Goal: Information Seeking & Learning: Learn about a topic

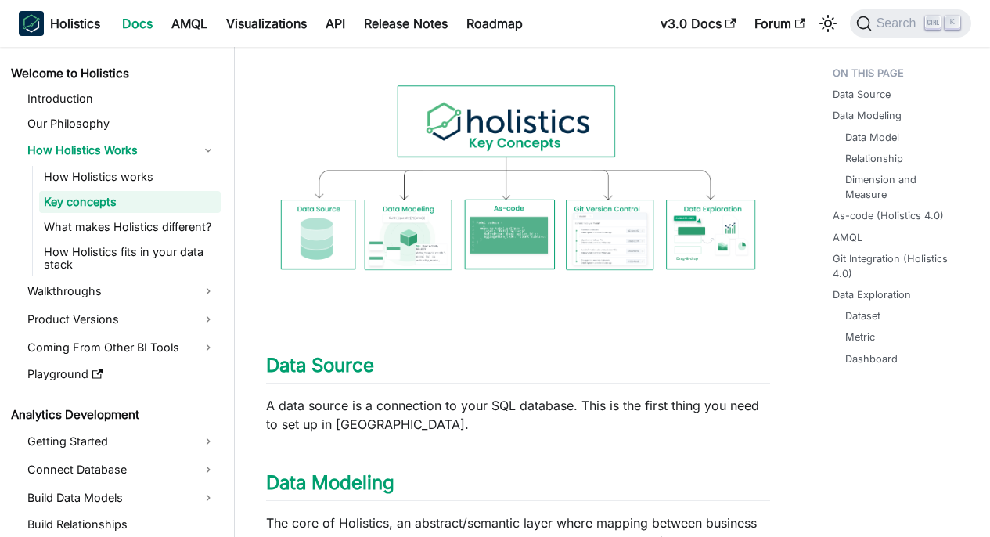
scroll to position [294, 0]
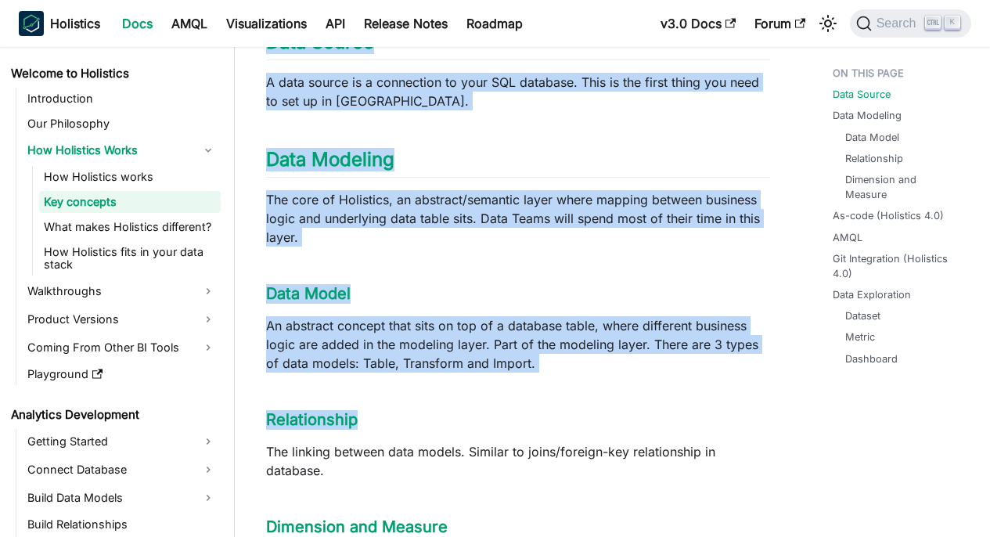
scroll to position [582, 0]
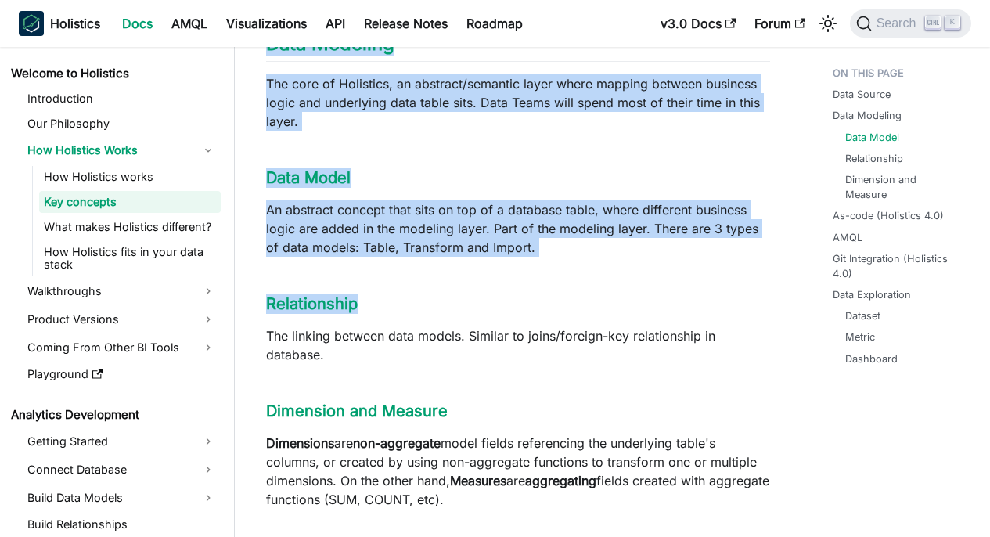
drag, startPoint x: 282, startPoint y: 220, endPoint x: 597, endPoint y: 286, distance: 321.3
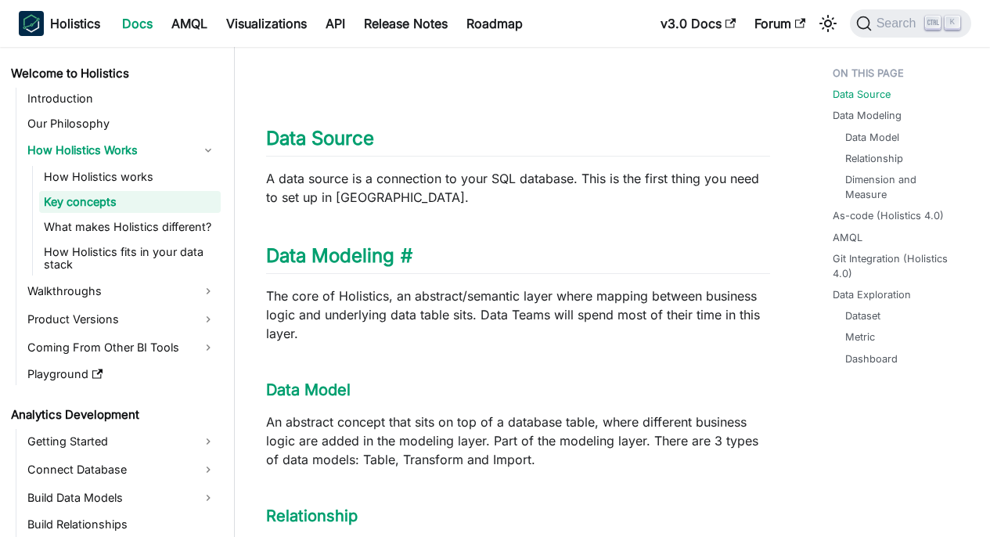
scroll to position [376, 0]
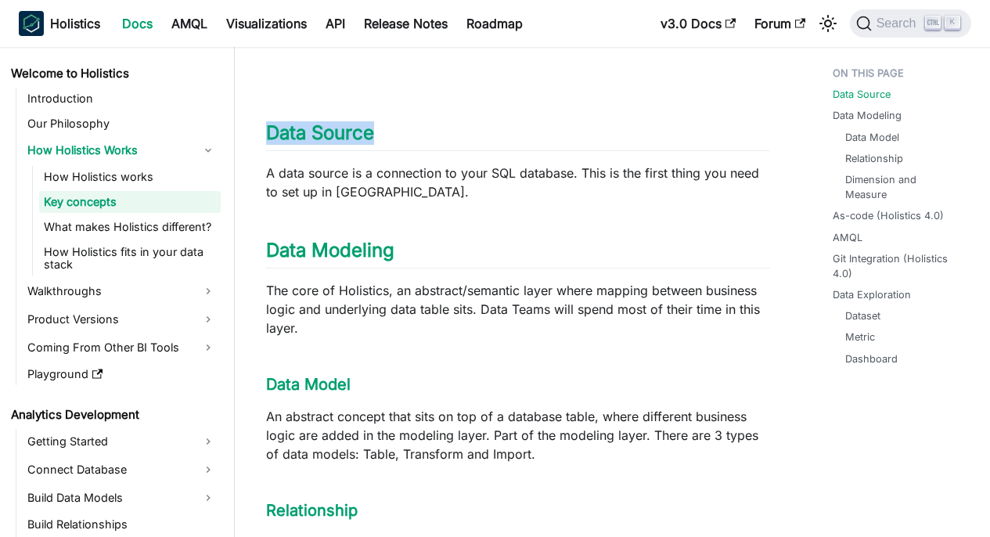
drag, startPoint x: 257, startPoint y: 137, endPoint x: 349, endPoint y: 164, distance: 95.5
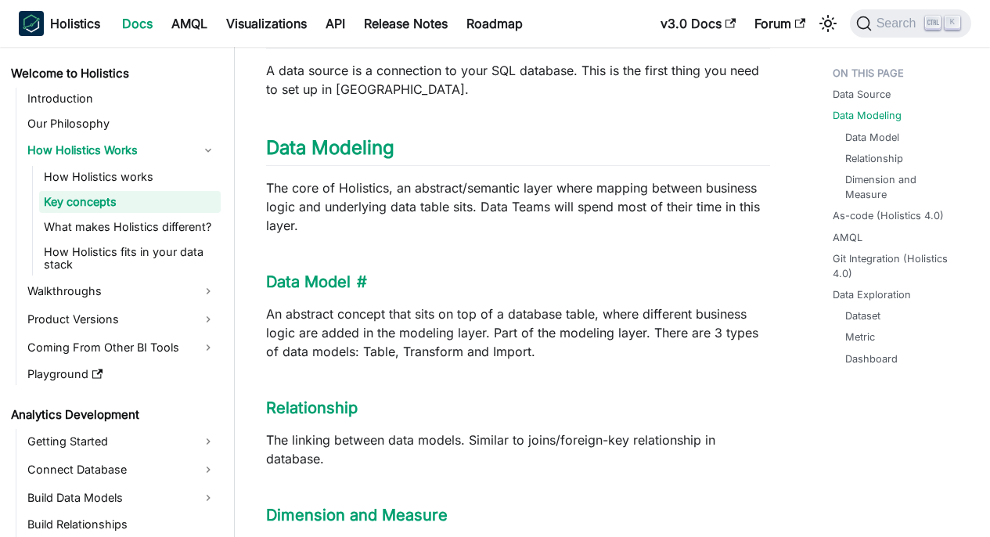
scroll to position [482, 0]
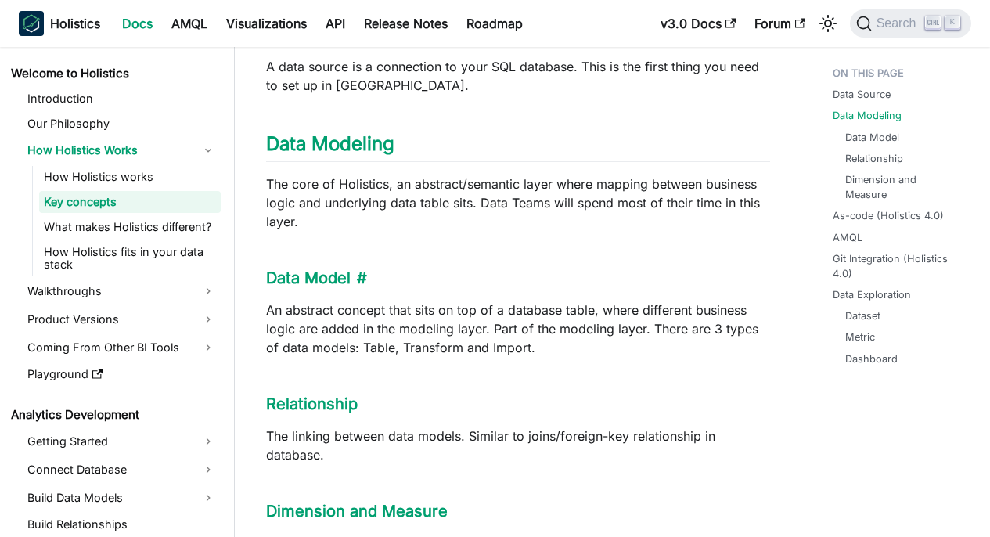
click at [383, 282] on h3 "Data Model ​" at bounding box center [518, 278] width 504 height 20
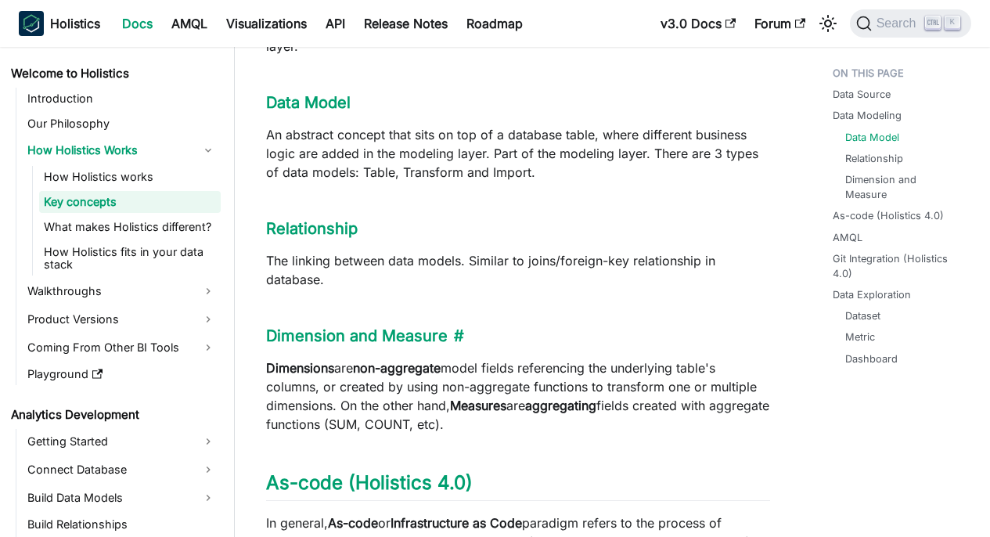
click at [542, 339] on h3 "Dimension and Measure ​" at bounding box center [518, 336] width 504 height 20
click at [541, 338] on h3 "Dimension and Measure ​" at bounding box center [518, 336] width 504 height 20
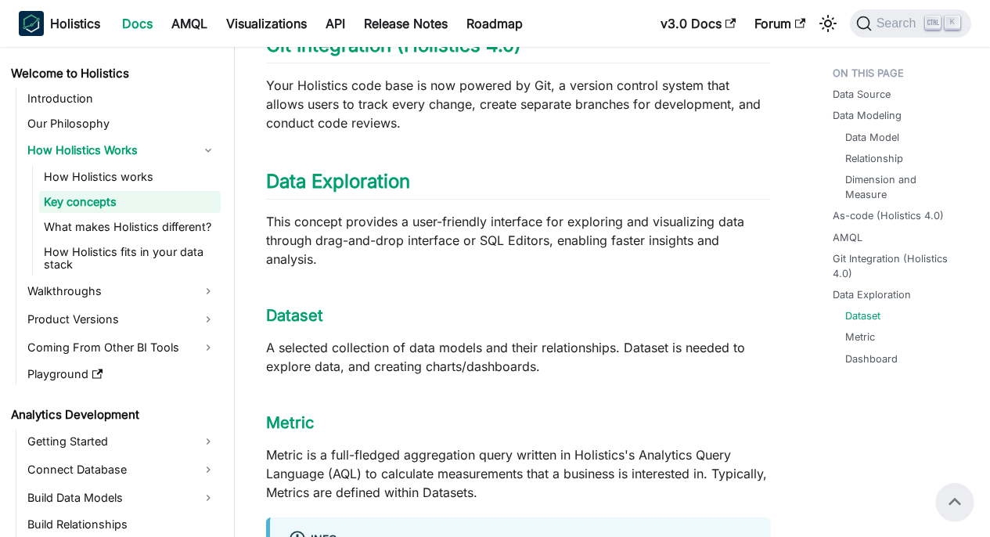
scroll to position [1477, 0]
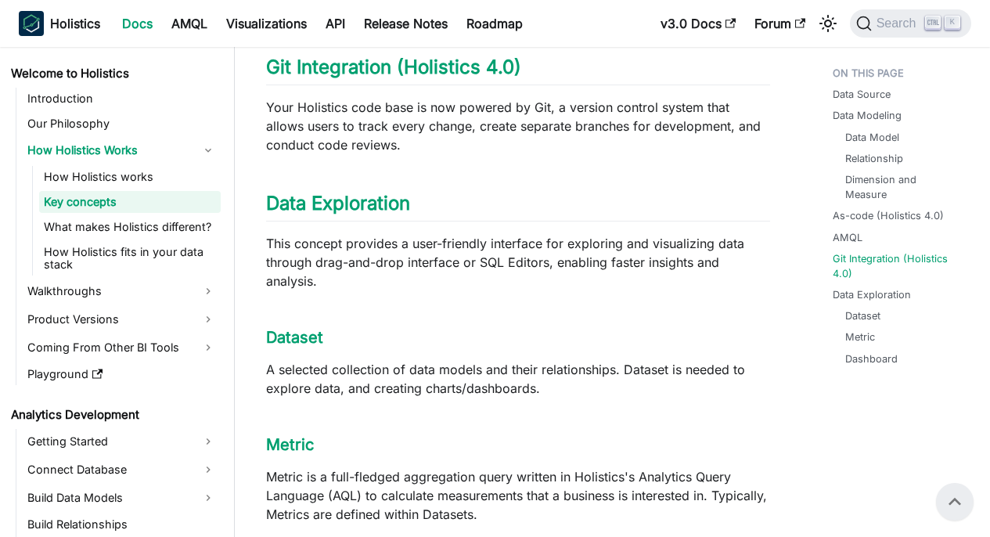
click at [374, 443] on h3 "Metric ​" at bounding box center [518, 445] width 504 height 20
click at [372, 441] on h3 "Metric ​" at bounding box center [518, 445] width 504 height 20
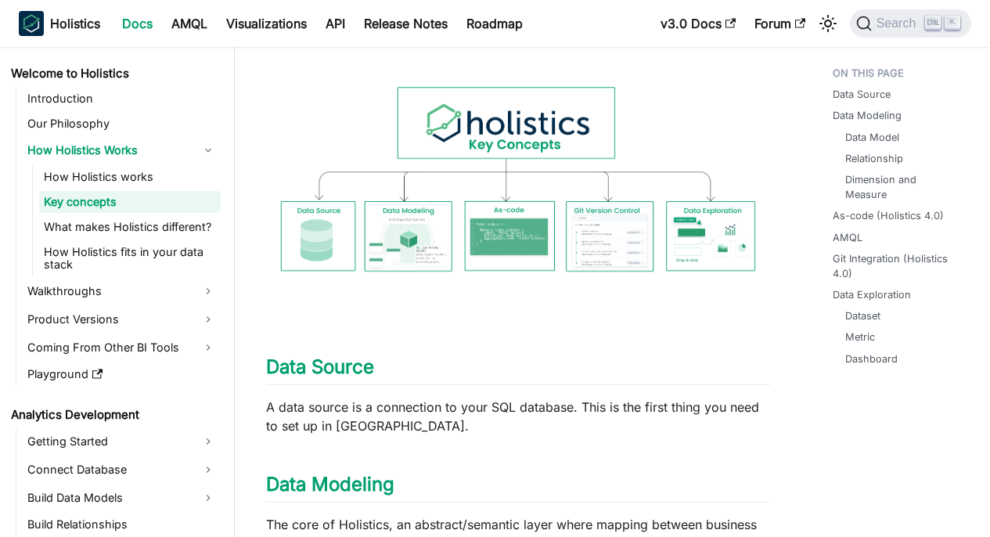
scroll to position [175, 0]
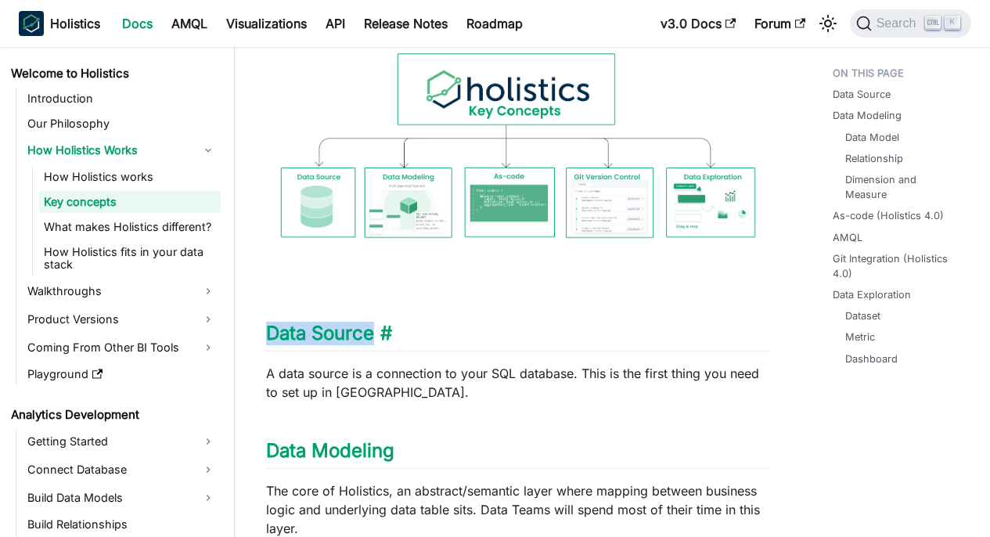
drag, startPoint x: 255, startPoint y: 335, endPoint x: 451, endPoint y: 335, distance: 195.6
click at [451, 335] on h2 "Data Source ​" at bounding box center [518, 337] width 504 height 30
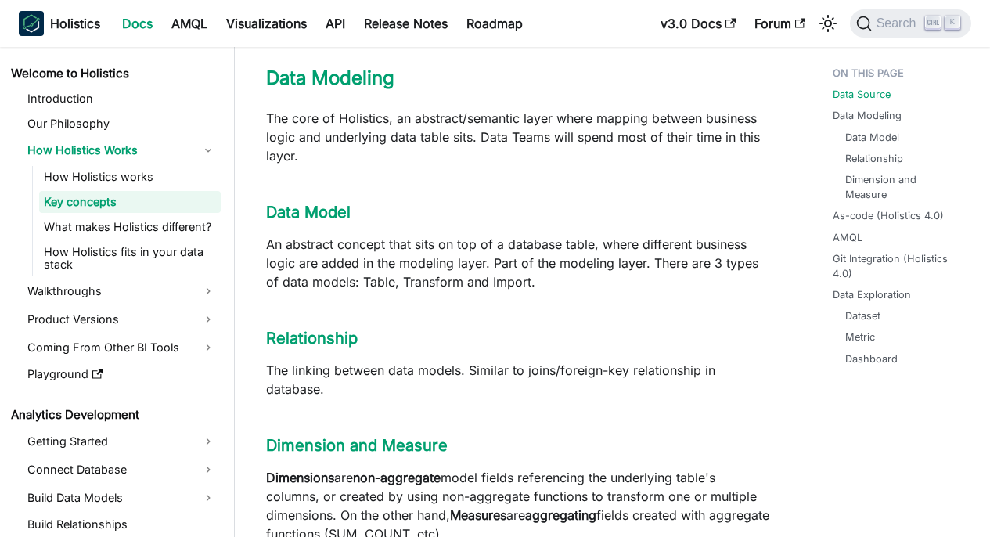
scroll to position [570, 0]
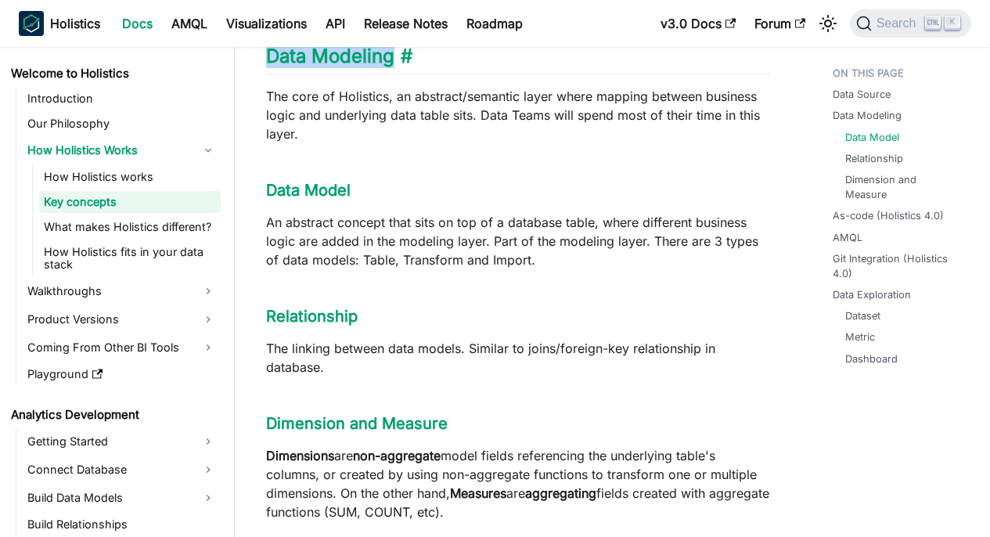
drag, startPoint x: 263, startPoint y: 64, endPoint x: 446, endPoint y: 65, distance: 183.1
drag, startPoint x: 257, startPoint y: 184, endPoint x: 391, endPoint y: 176, distance: 134.0
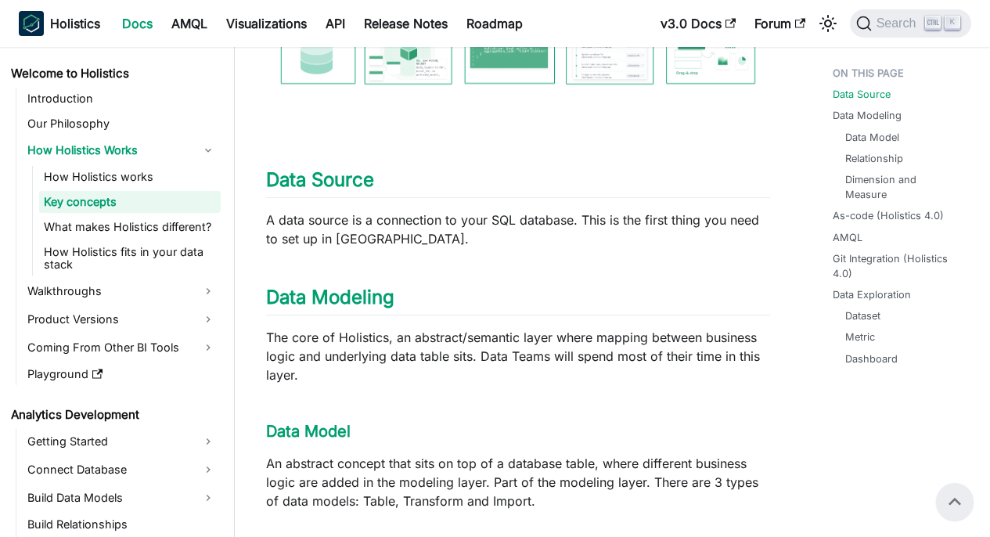
scroll to position [294, 0]
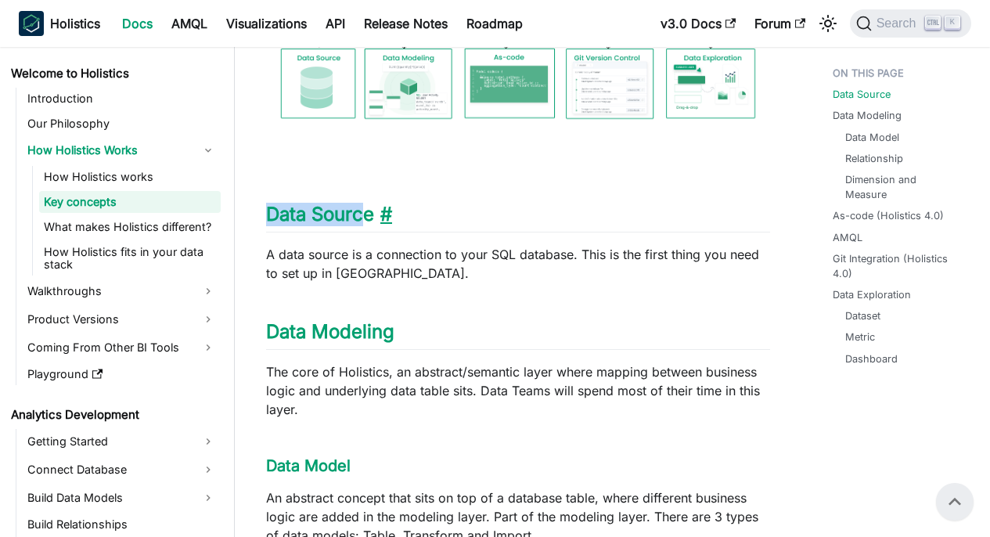
drag, startPoint x: 260, startPoint y: 218, endPoint x: 389, endPoint y: 223, distance: 129.2
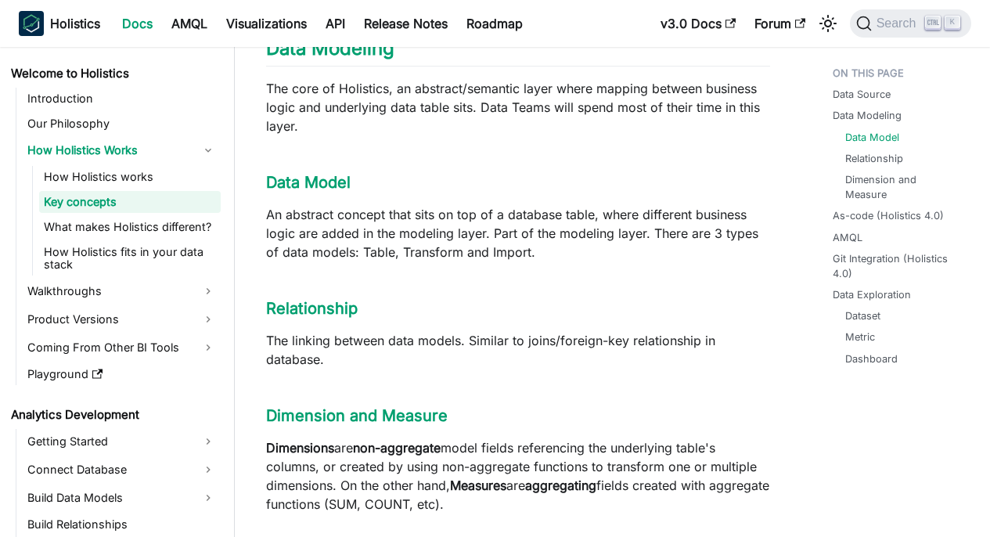
scroll to position [595, 0]
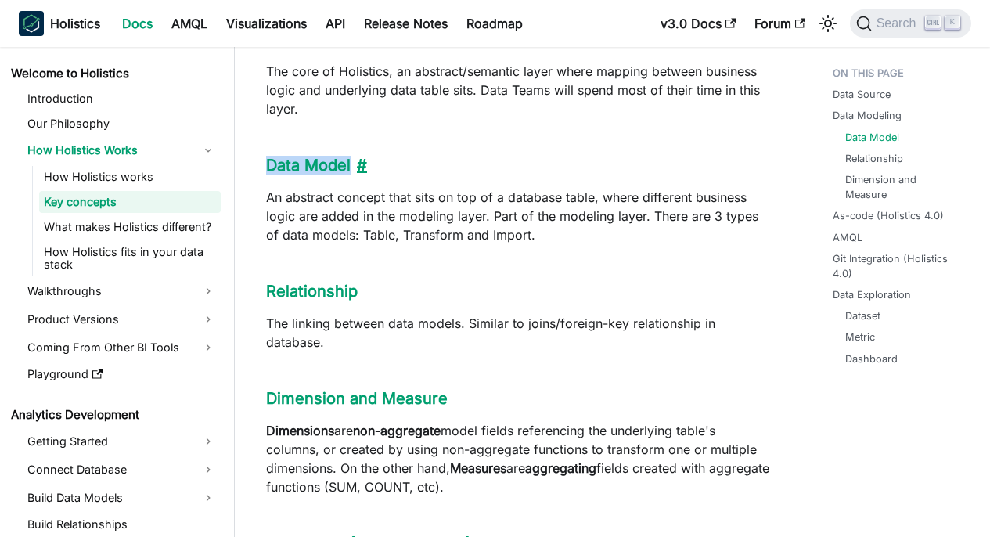
drag, startPoint x: 246, startPoint y: 164, endPoint x: 358, endPoint y: 173, distance: 113.1
click at [444, 212] on p "An abstract concept that sits on top of a database table, where different busin…" at bounding box center [518, 216] width 504 height 56
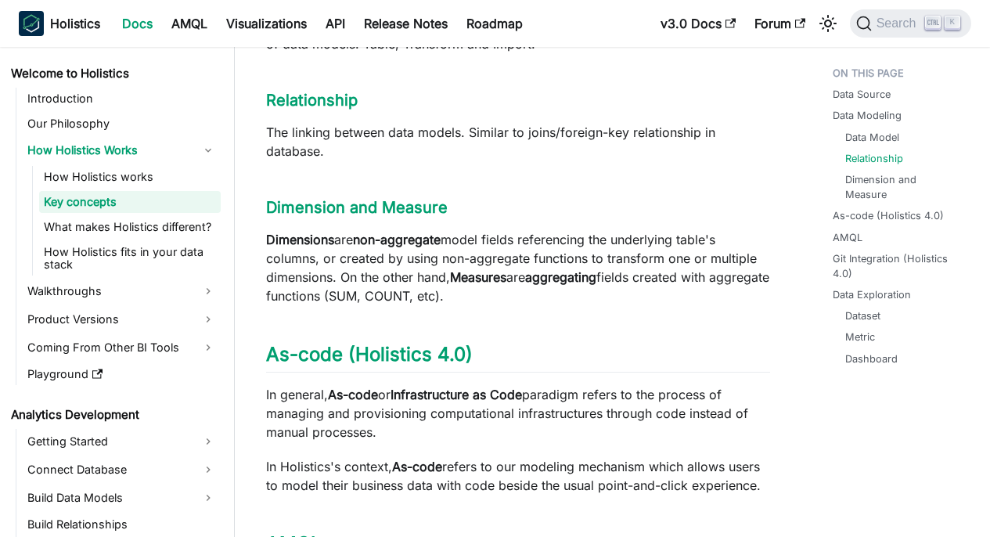
scroll to position [789, 0]
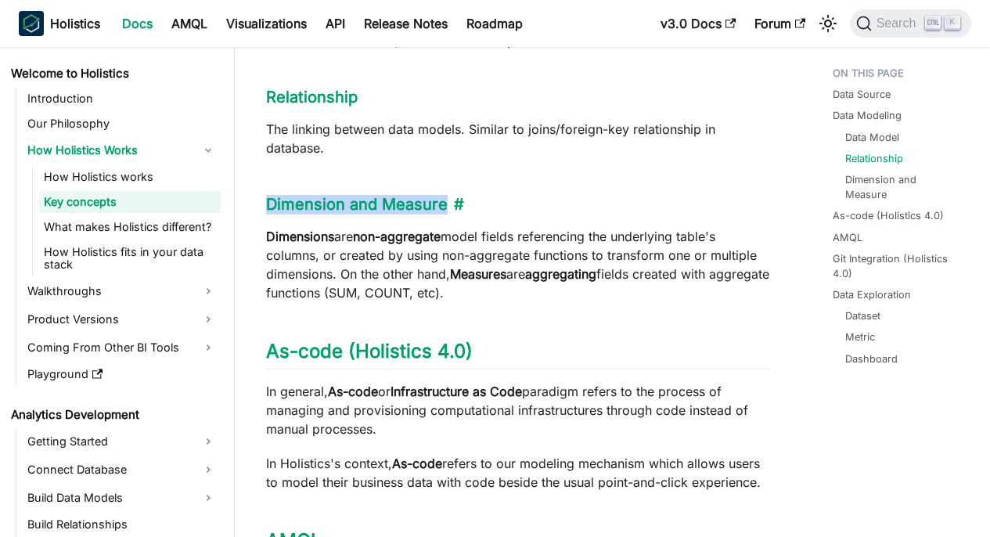
drag, startPoint x: 246, startPoint y: 202, endPoint x: 480, endPoint y: 204, distance: 233.9
click at [480, 204] on div "Welcome to Holistics How Holistics Works Key concepts On this page Key concepts…" at bounding box center [518, 489] width 566 height 2437
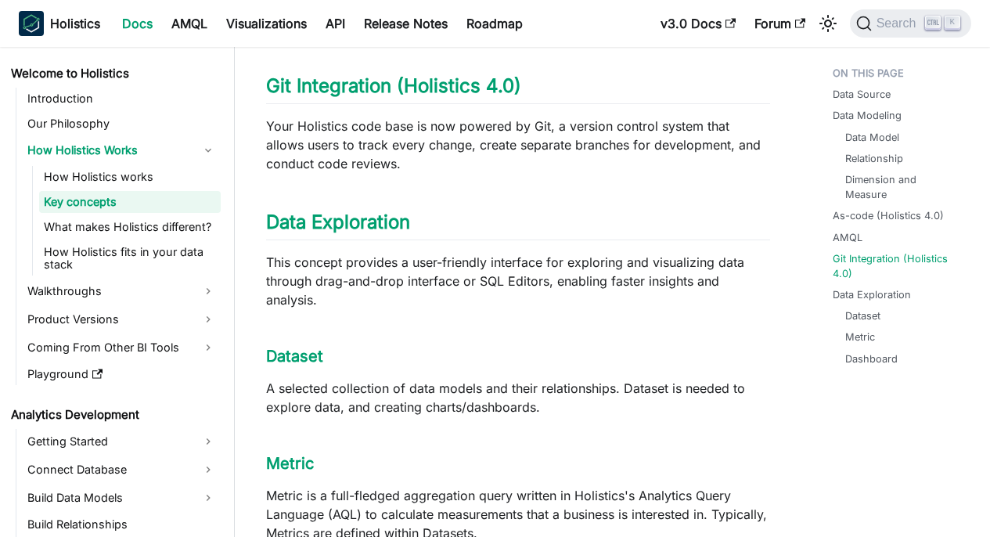
scroll to position [1465, 0]
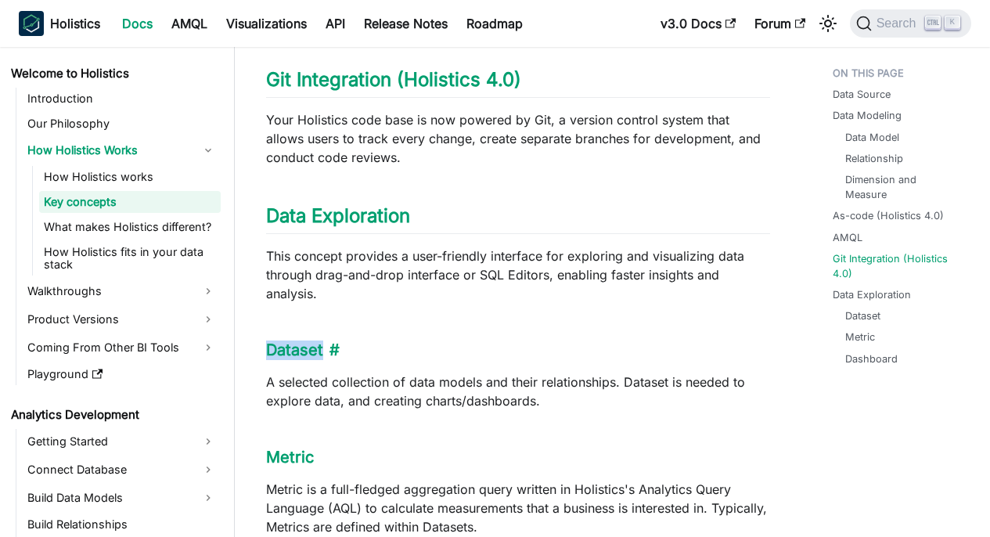
drag, startPoint x: 262, startPoint y: 358, endPoint x: 391, endPoint y: 355, distance: 129.1
click at [403, 353] on h3 "Dataset ​" at bounding box center [518, 350] width 504 height 20
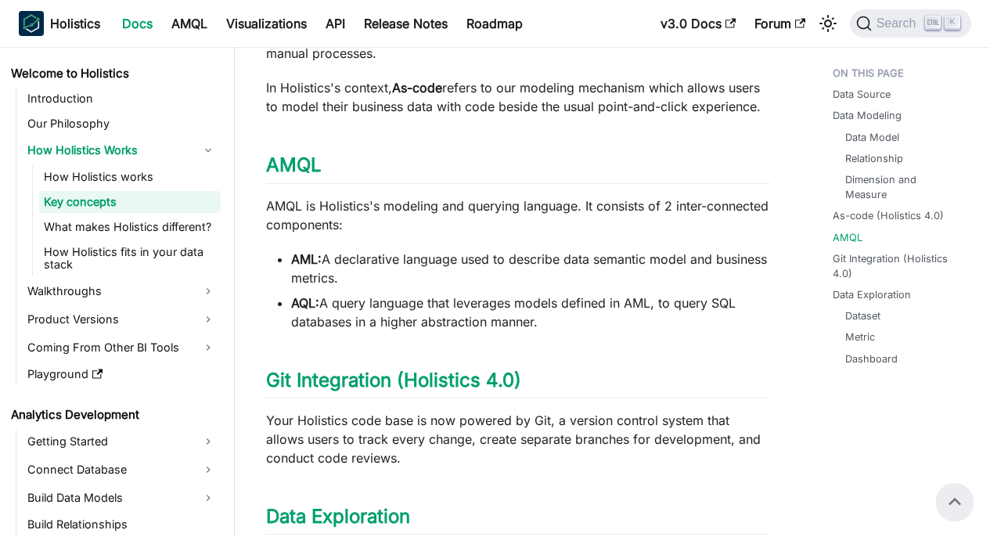
scroll to position [1471, 0]
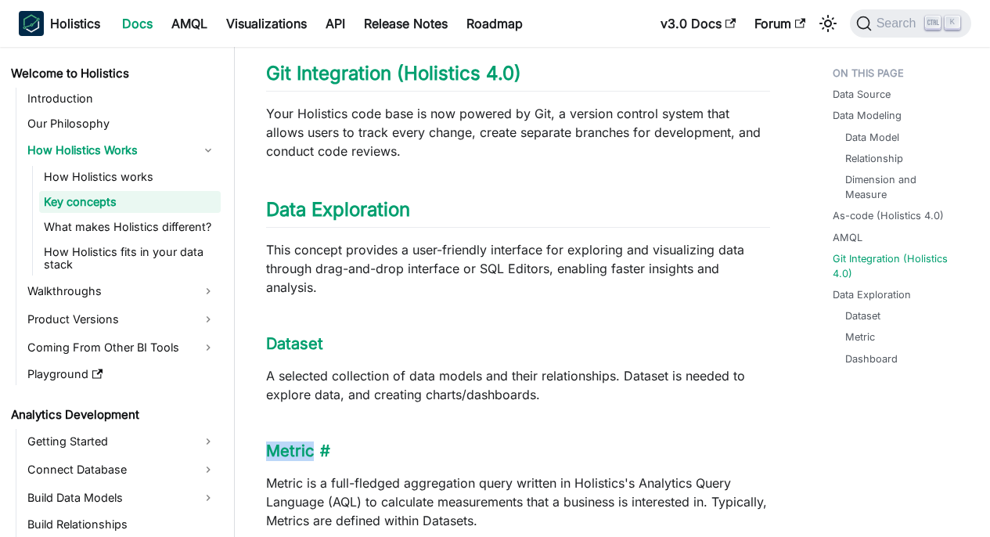
drag, startPoint x: 270, startPoint y: 453, endPoint x: 376, endPoint y: 444, distance: 106.8
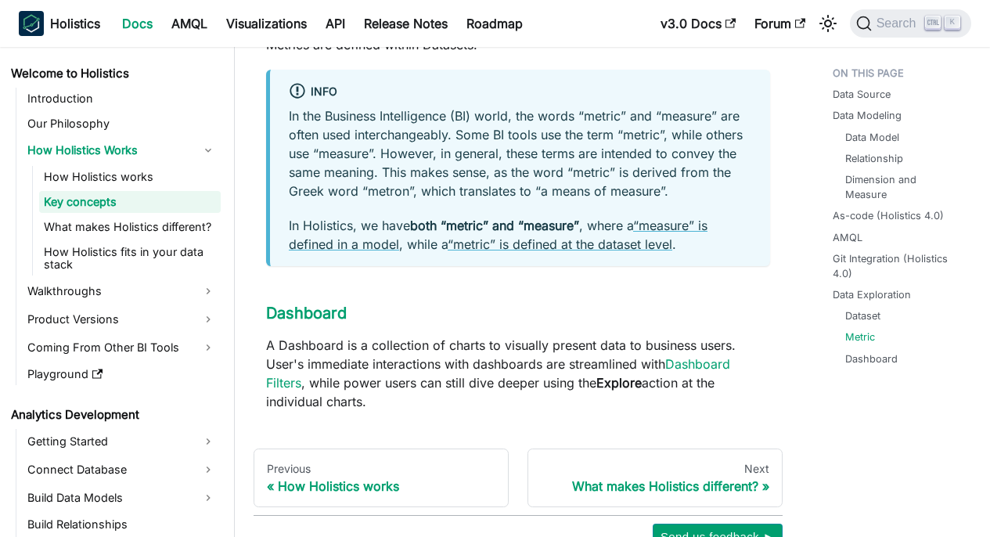
click at [518, 343] on p "A Dashboard is a collection of charts to visually present data to business user…" at bounding box center [518, 373] width 504 height 75
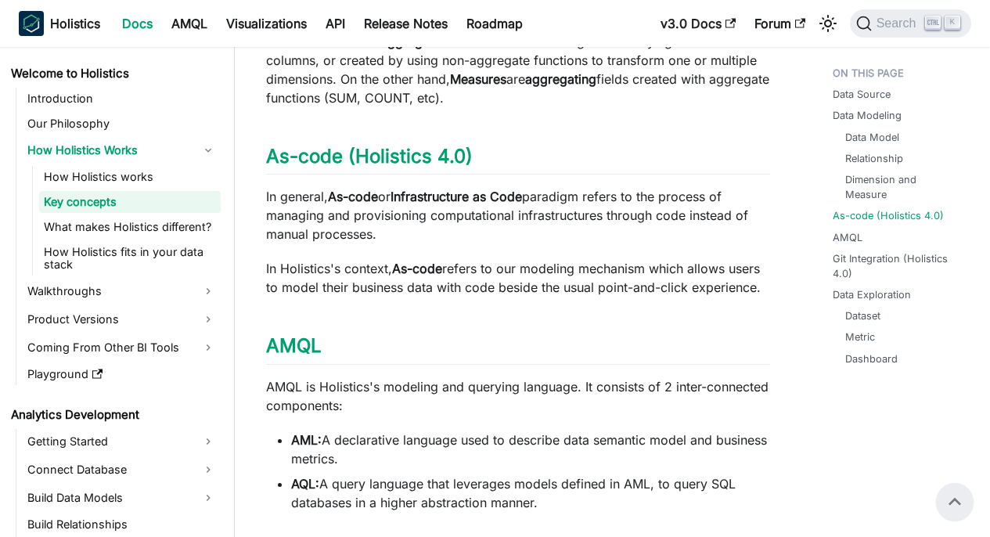
scroll to position [939, 0]
